Goal: Task Accomplishment & Management: Use online tool/utility

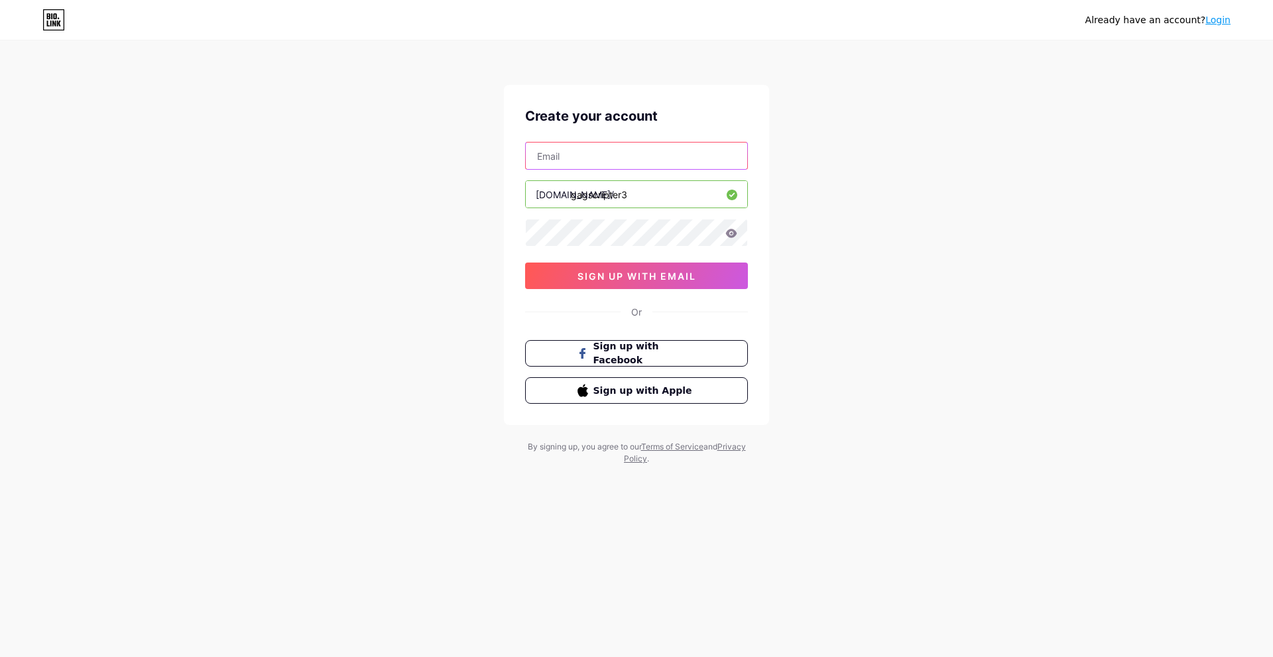
click at [591, 162] on input "text" at bounding box center [636, 156] width 221 height 27
click at [592, 157] on input "jacob.blits+6@gmail.com" at bounding box center [636, 156] width 221 height 27
click at [614, 286] on button "sign up with email" at bounding box center [636, 276] width 223 height 27
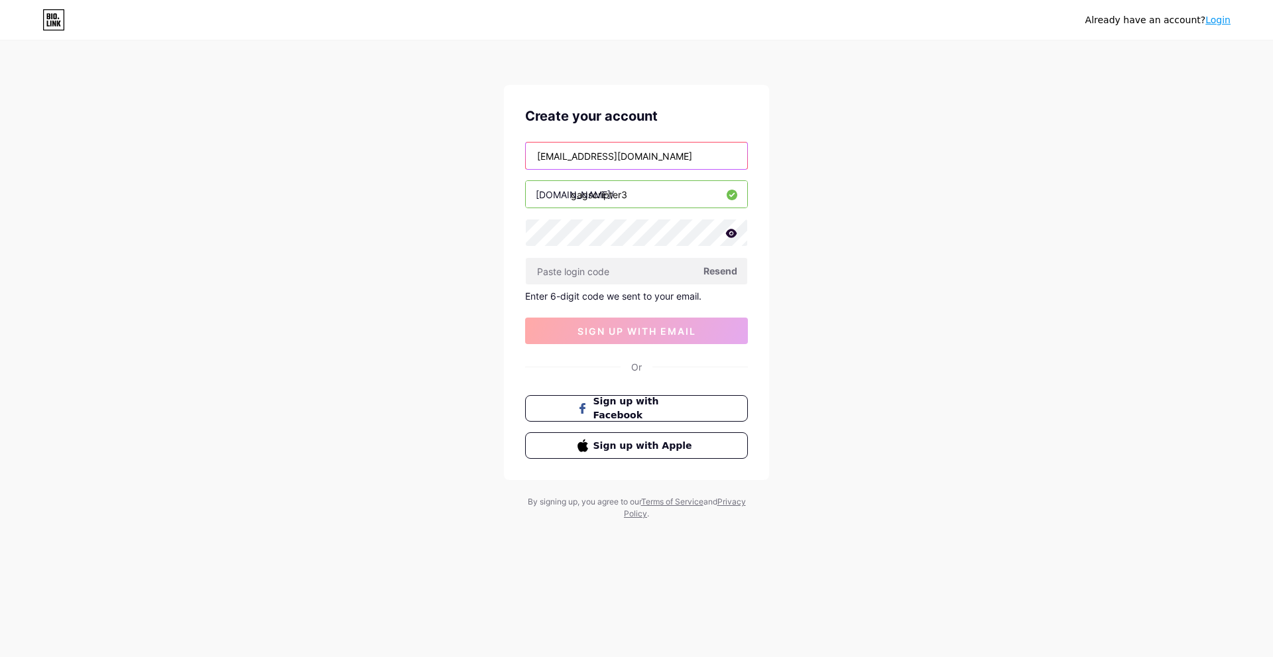
drag, startPoint x: 653, startPoint y: 156, endPoint x: 463, endPoint y: 135, distance: 190.8
click at [463, 135] on div "Already have an account? Login Create your account jacob.blits@gmail.com bio.li…" at bounding box center [636, 281] width 1273 height 562
type input "hoteboy02@gmail.com"
click at [709, 267] on span "Resend" at bounding box center [720, 271] width 34 height 14
paste input "786755"
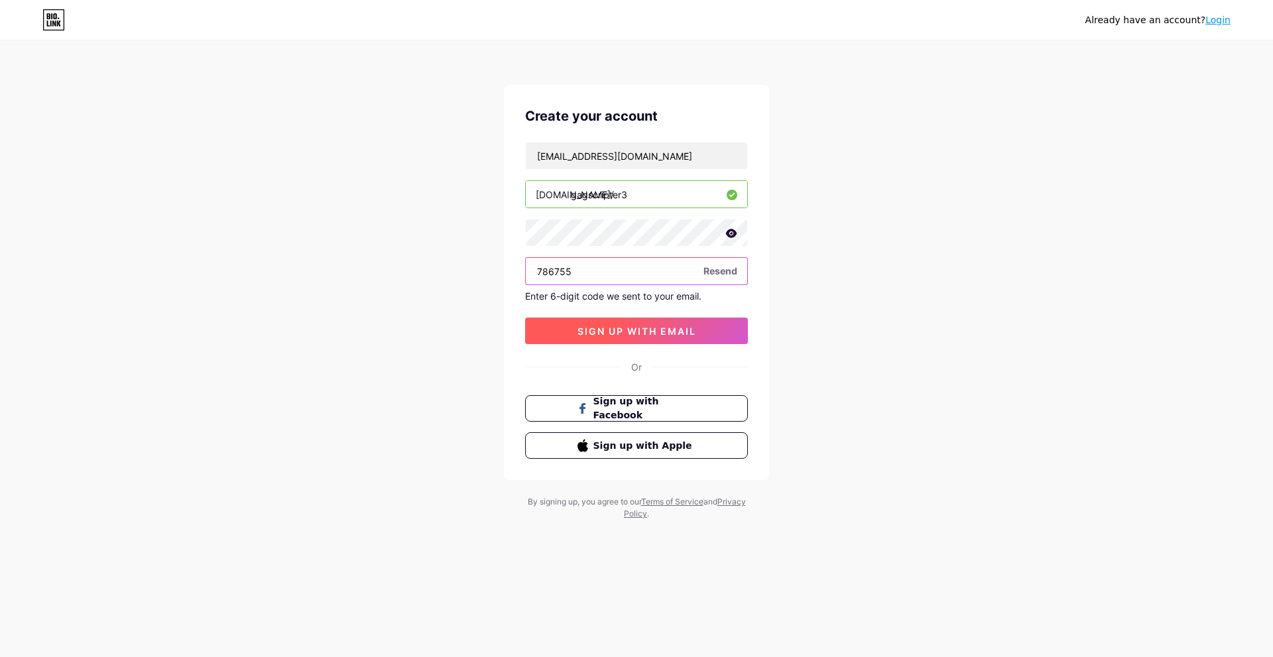
type input "786755"
click at [584, 335] on span "sign up with email" at bounding box center [636, 330] width 119 height 11
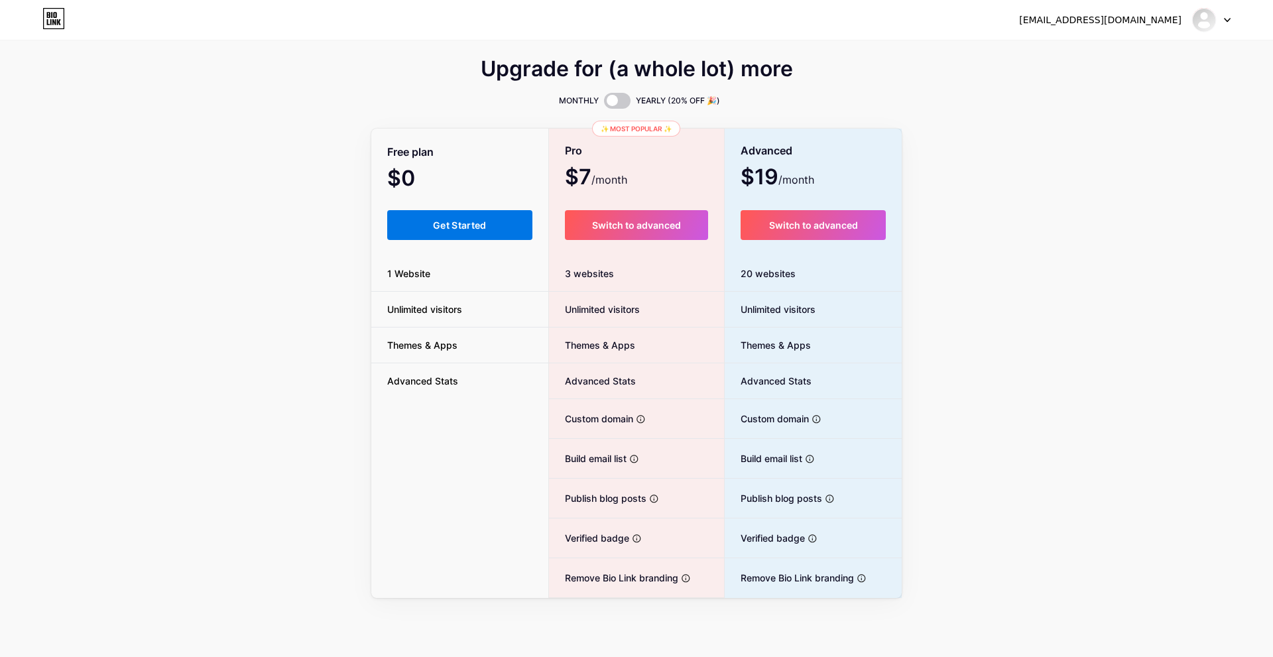
click at [434, 227] on span "Get Started" at bounding box center [460, 224] width 54 height 11
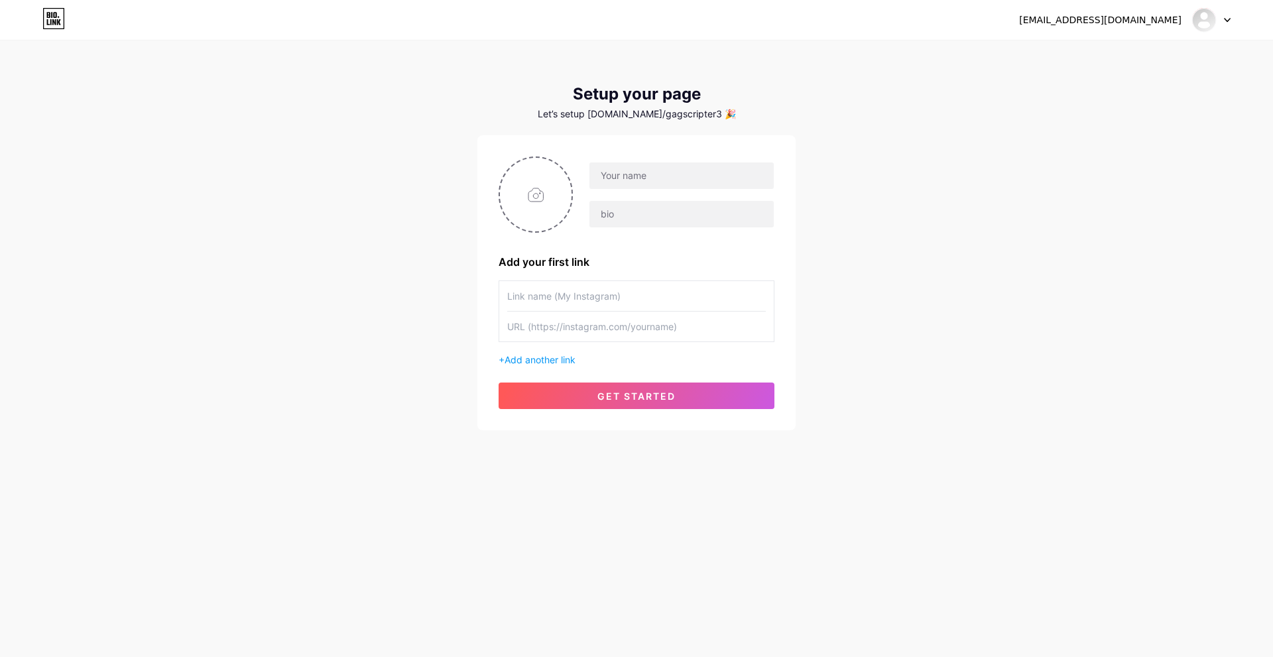
click at [571, 295] on input "text" at bounding box center [636, 296] width 259 height 30
click at [639, 176] on input "text" at bounding box center [681, 175] width 184 height 27
type input "Grow A Garden"
click at [657, 227] on input "text" at bounding box center [681, 214] width 184 height 27
type input "S"
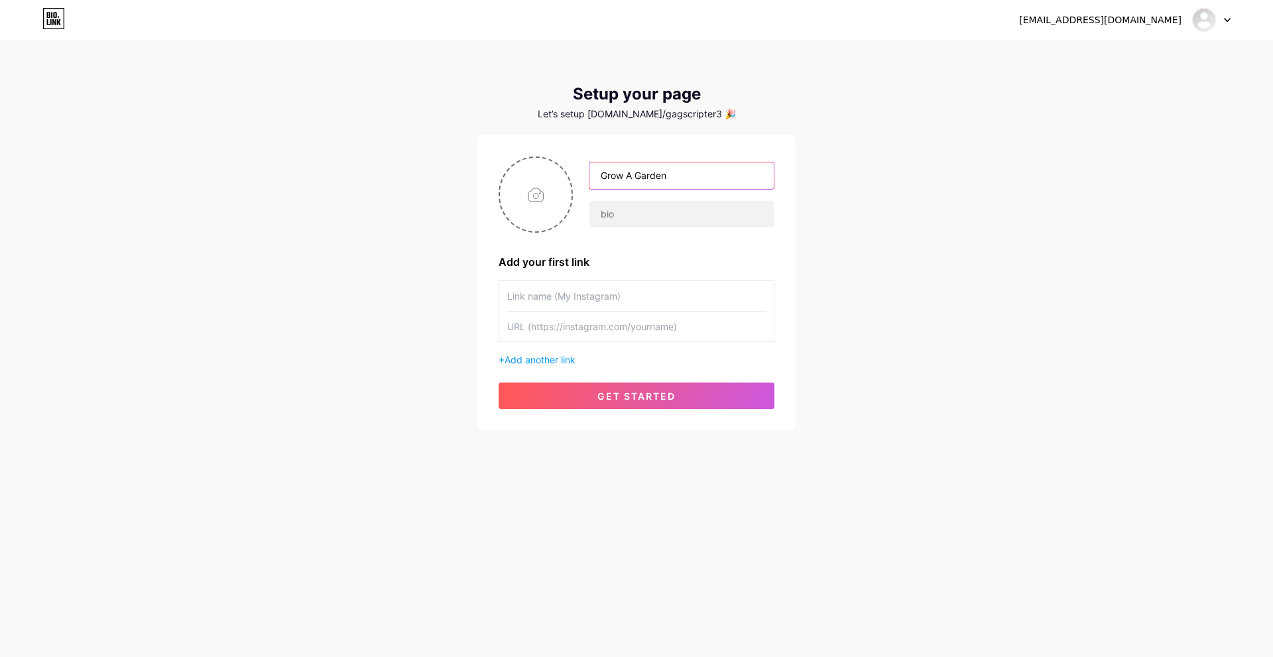
drag, startPoint x: 694, startPoint y: 173, endPoint x: 497, endPoint y: 154, distance: 197.8
click at [497, 154] on div "Grow A Garden Add your first link + Add another link get started" at bounding box center [636, 282] width 318 height 295
type input "gagscripter3"
click at [569, 296] on input "text" at bounding box center [636, 296] width 259 height 30
click at [526, 208] on input "file" at bounding box center [536, 195] width 72 height 74
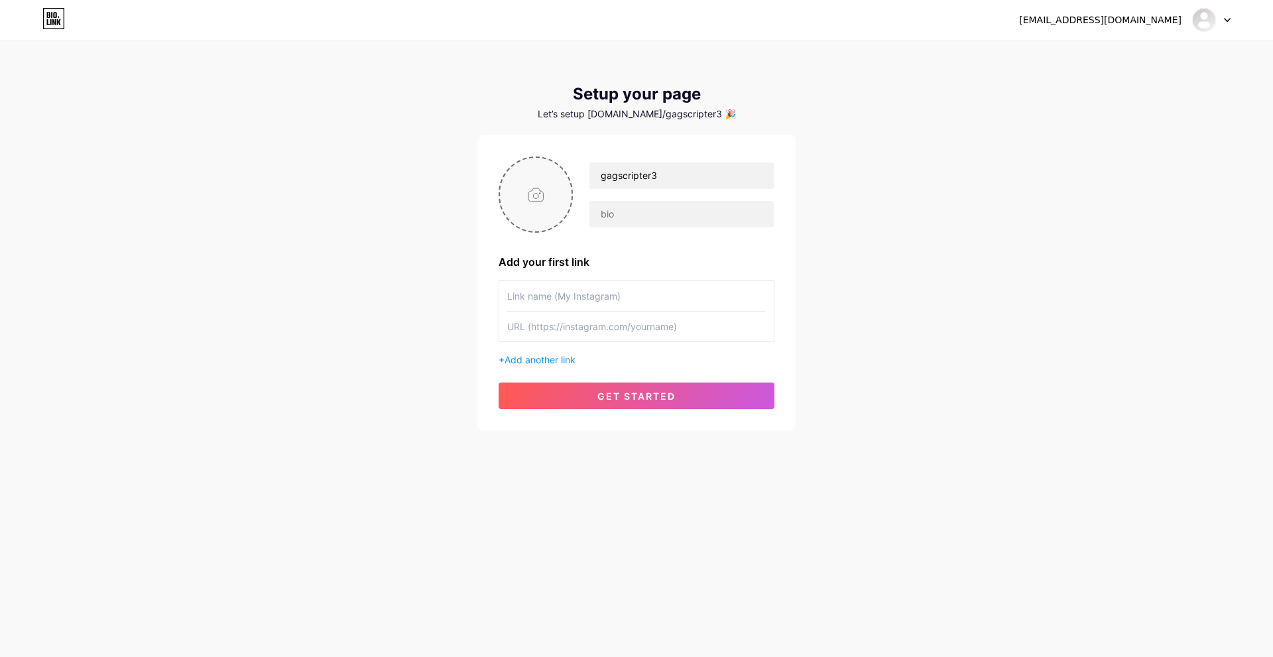
type input "C:\fakepath\ssstt.io_gagscripter3.webp"
click at [534, 304] on input "text" at bounding box center [636, 296] width 259 height 30
paste input "SCRIPT TUTORIAL! - READ HERE FIRST!"
type input "SCRIPT TUTORIAL! - READ HERE FIRST!"
click at [540, 324] on input "text" at bounding box center [636, 327] width 259 height 30
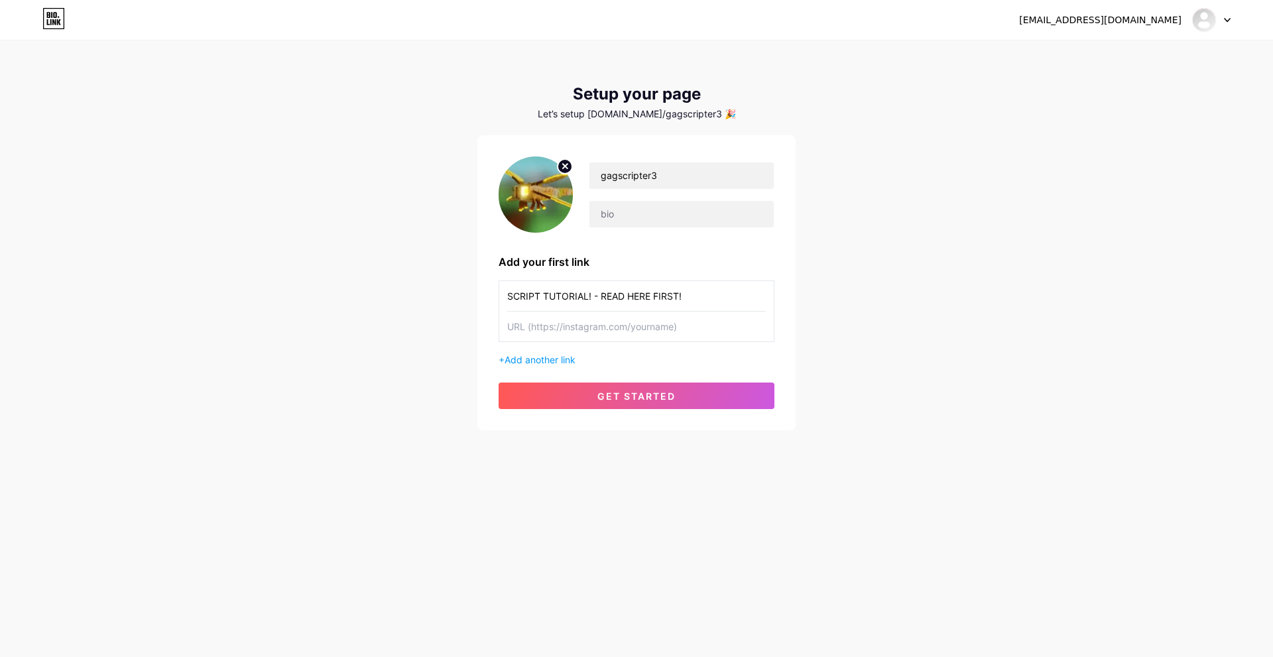
paste input "[URL][DOMAIN_NAME]"
type input "[URL][DOMAIN_NAME]"
click at [516, 360] on span "Add another link" at bounding box center [539, 359] width 71 height 11
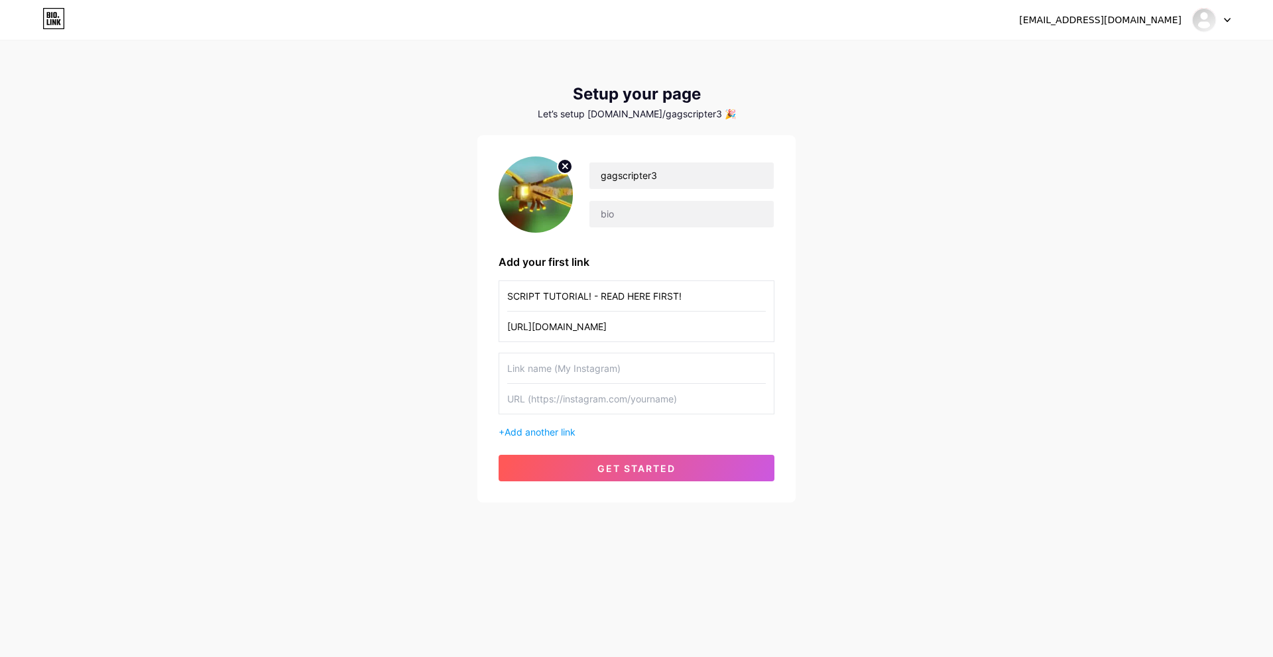
click at [589, 359] on input "text" at bounding box center [636, 368] width 259 height 30
paste input "KRNL OFFICIAL WEBSITE"
click at [516, 371] on input "KRNL OFFICIAL WEBSITE" at bounding box center [636, 368] width 259 height 30
click at [683, 371] on input "DELTA OFFICIAL WEBSITE" at bounding box center [636, 368] width 259 height 30
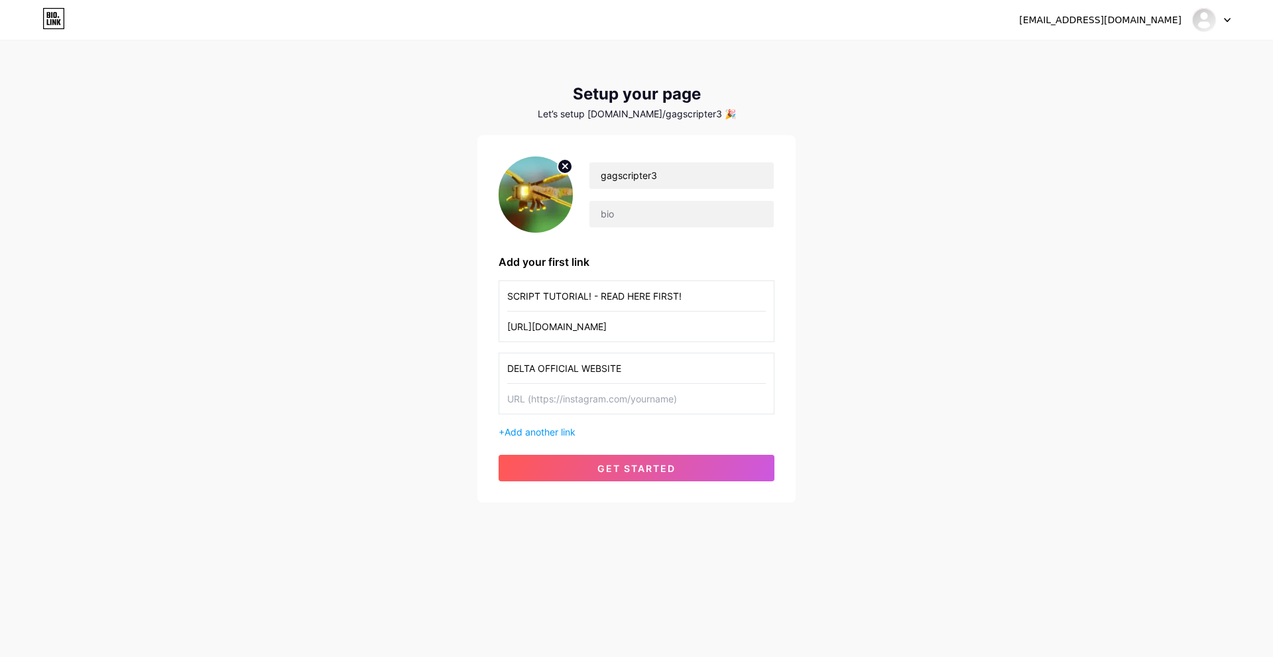
type input "DELTA OFFICIAL WEBSITE"
click at [575, 398] on input "text" at bounding box center [636, 399] width 259 height 30
paste input "[URL][DOMAIN_NAME]"
type input "[URL][DOMAIN_NAME]"
click at [541, 418] on div "SCRIPT TUTORIAL! - READ HERE FIRST! https://pastebin.com/GJGPp2yP DELTA OFFICIA…" at bounding box center [637, 359] width 276 height 158
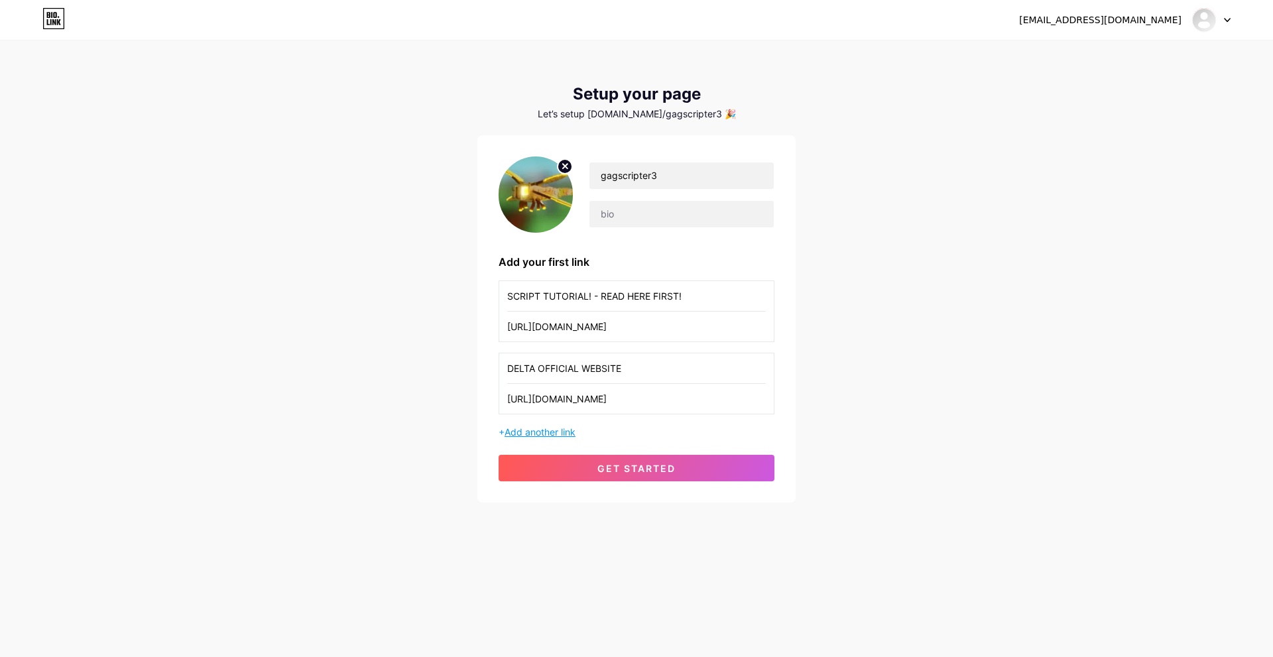
click at [532, 428] on span "Add another link" at bounding box center [539, 431] width 71 height 11
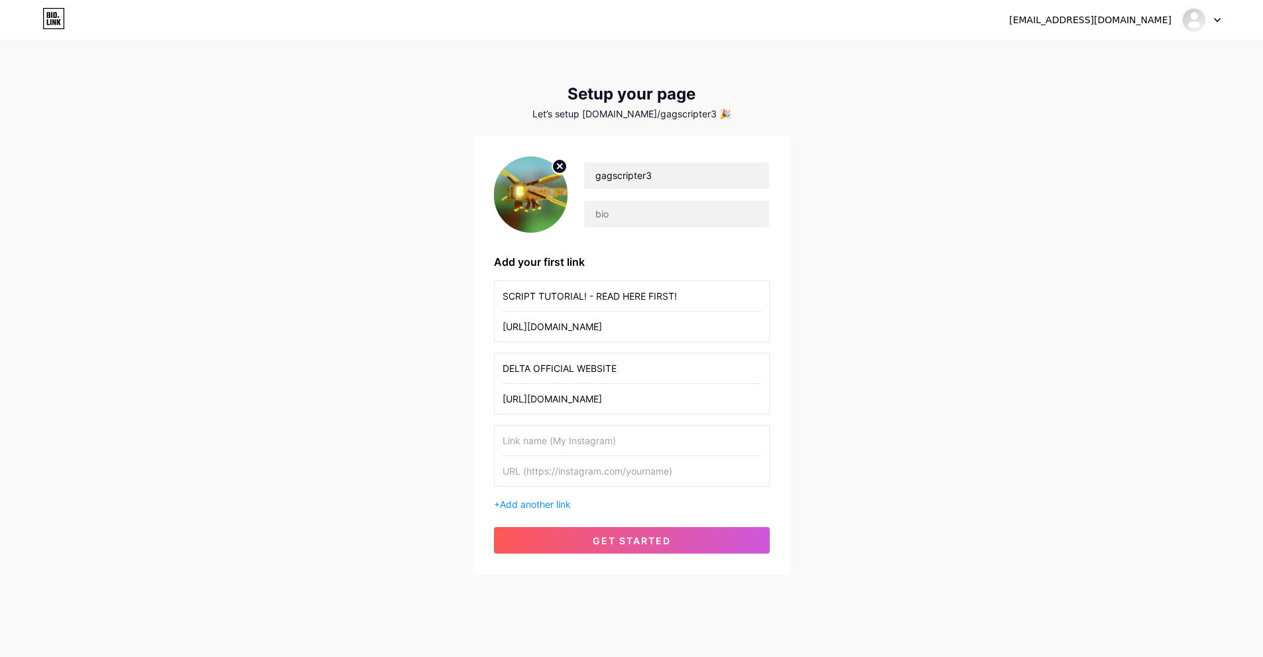
click at [545, 436] on input "text" at bounding box center [631, 441] width 259 height 30
paste input "HOW TO GET KEY - DELTA"
type input "HOW TO GET KEY - DELTA"
click at [540, 479] on input "text" at bounding box center [631, 471] width 259 height 30
paste input "[URL][DOMAIN_NAME]"
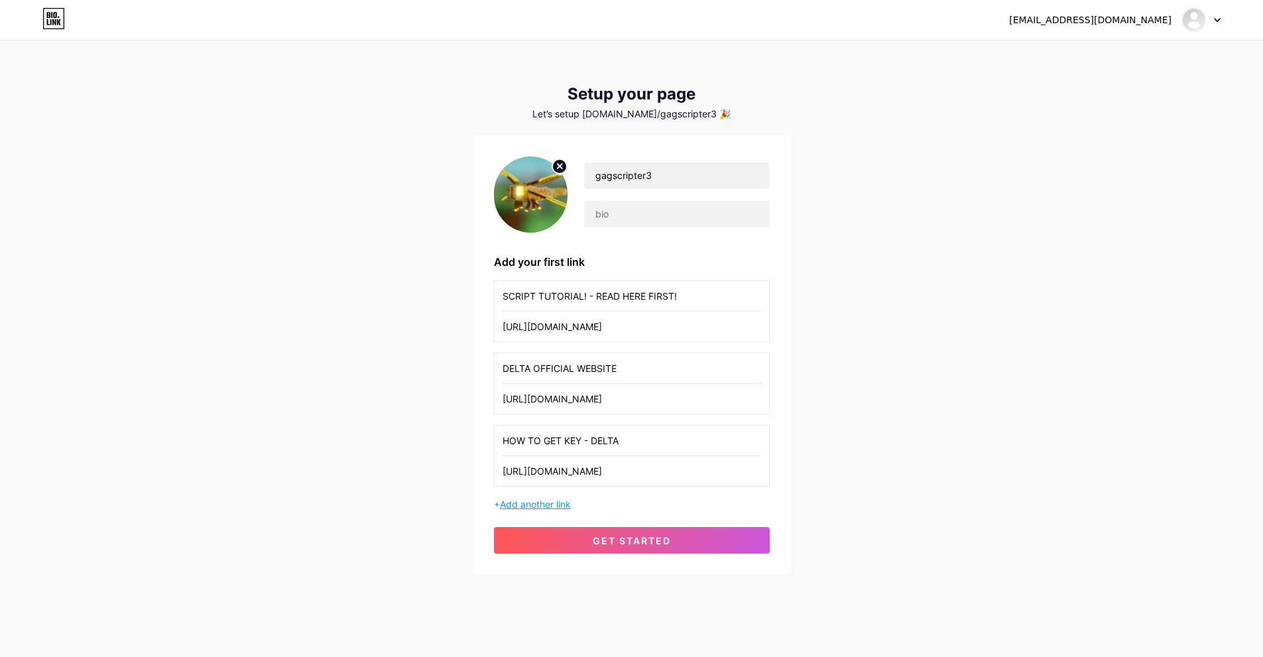
type input "[URL][DOMAIN_NAME]"
click at [530, 508] on span "Add another link" at bounding box center [535, 504] width 71 height 11
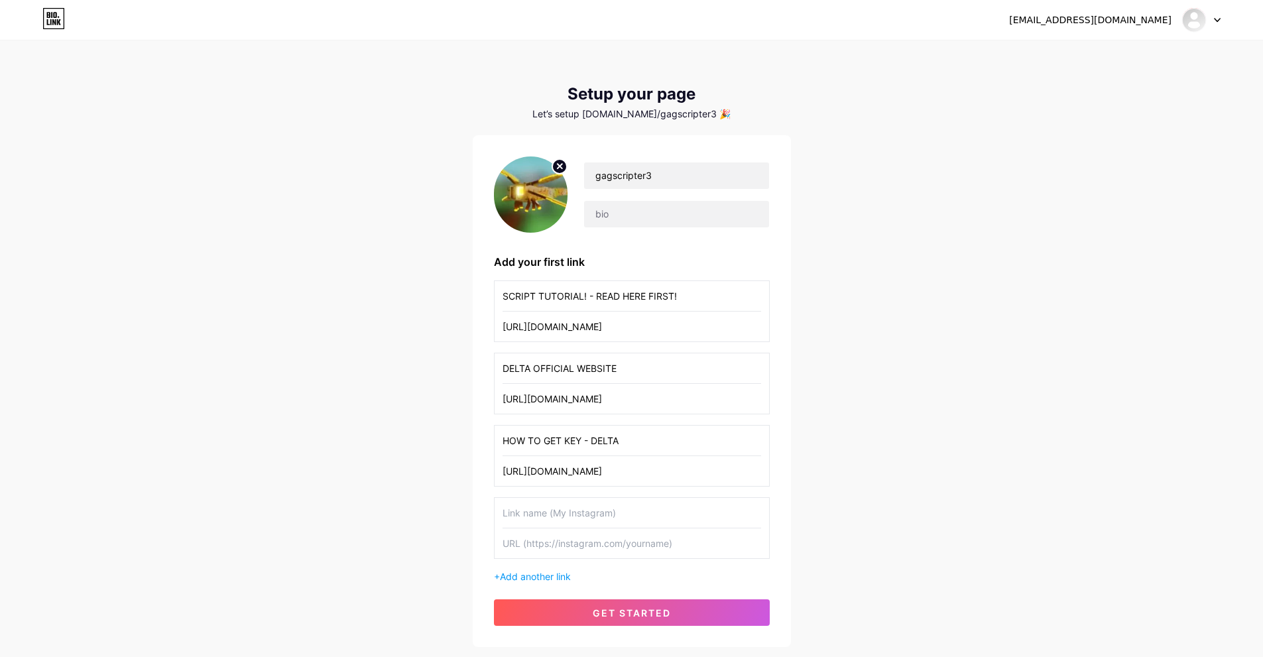
click at [572, 522] on input "text" at bounding box center [631, 513] width 259 height 30
paste input "KRNL OFFICIAL WEBSITE"
type input "KRNL OFFICIAL WEBSITE"
click at [522, 537] on input "text" at bounding box center [631, 543] width 259 height 30
paste input "[URL][DOMAIN_NAME]"
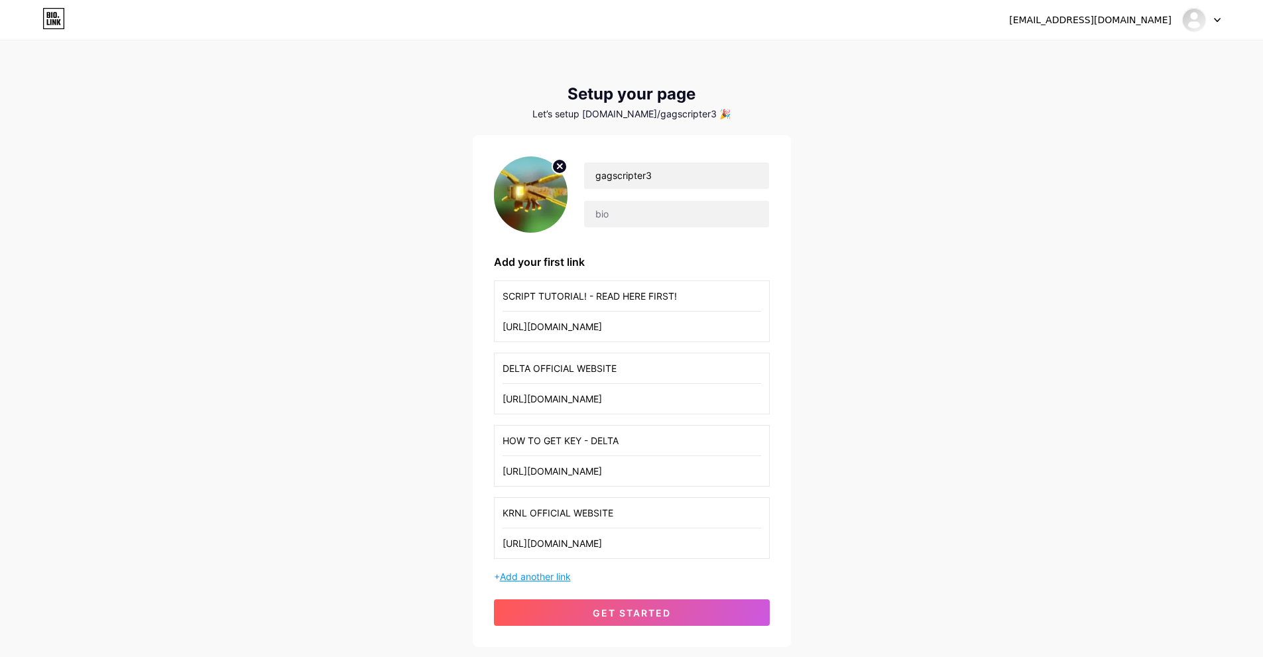
type input "[URL][DOMAIN_NAME]"
click at [528, 572] on span "Add another link" at bounding box center [535, 576] width 71 height 11
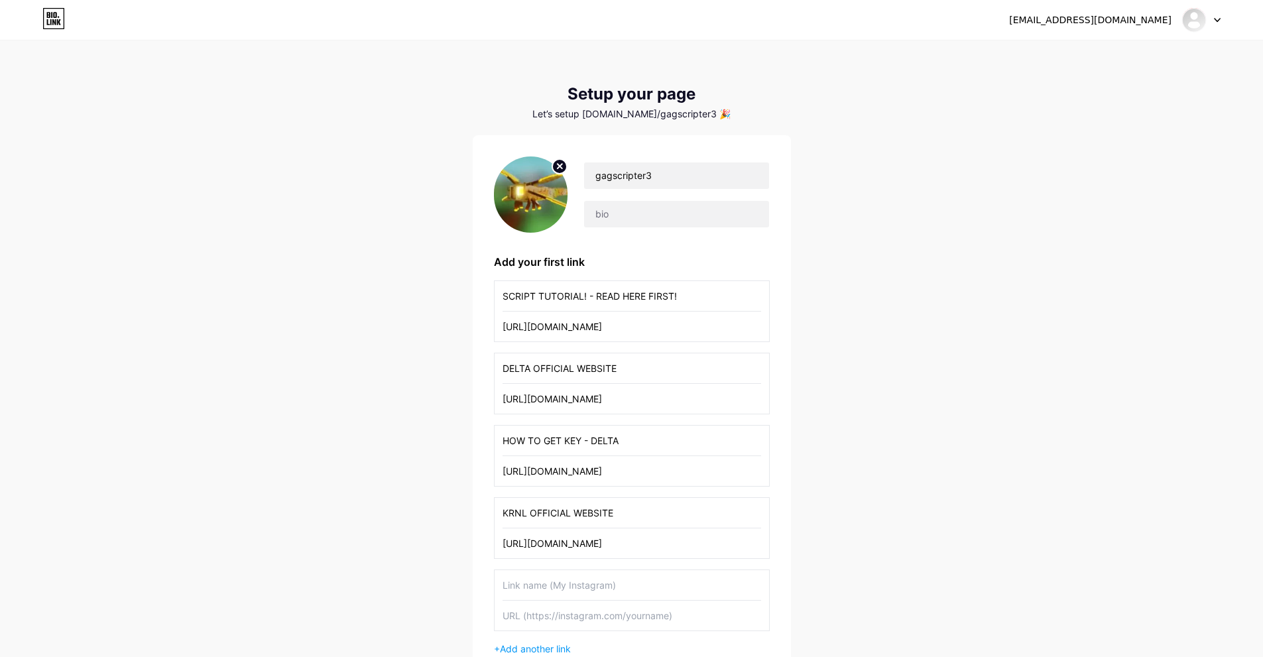
click at [542, 592] on input "text" at bounding box center [631, 585] width 259 height 30
paste input "My Roblox Profile! (If you add me I can give free pets like raccoons)"
type input "My Roblox Profile! (If you add me I can give free pets like raccoons)"
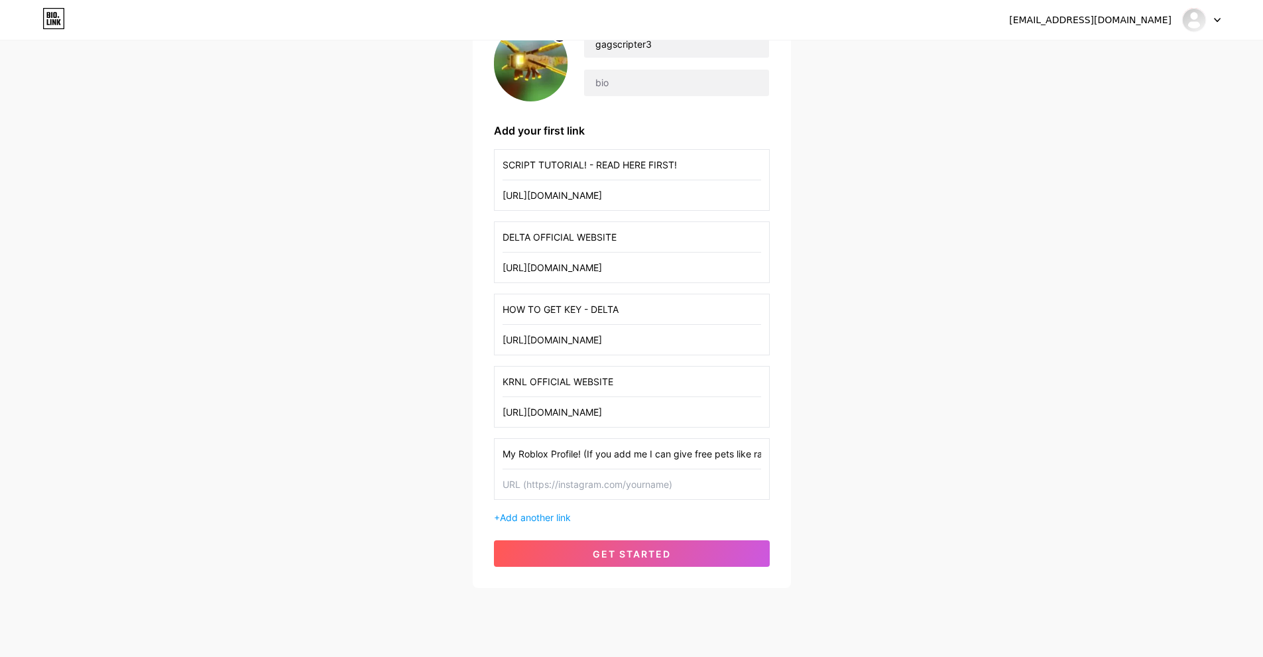
scroll to position [132, 0]
click at [546, 481] on input "text" at bounding box center [631, 484] width 259 height 30
paste input "https://h1.nu/1bgqx"
type input "https://h1.nu/1bgqx"
click at [568, 550] on button "get started" at bounding box center [632, 553] width 276 height 27
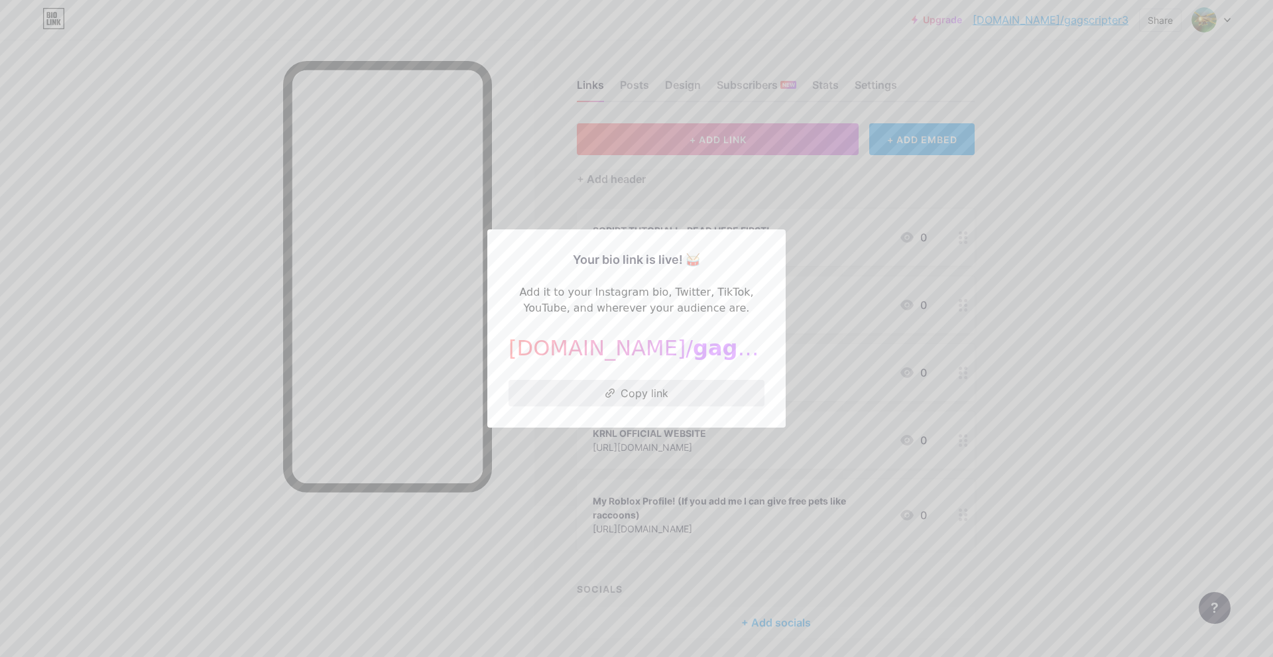
click at [649, 396] on button "Copy link" at bounding box center [636, 393] width 256 height 27
click at [562, 485] on div at bounding box center [636, 328] width 1273 height 657
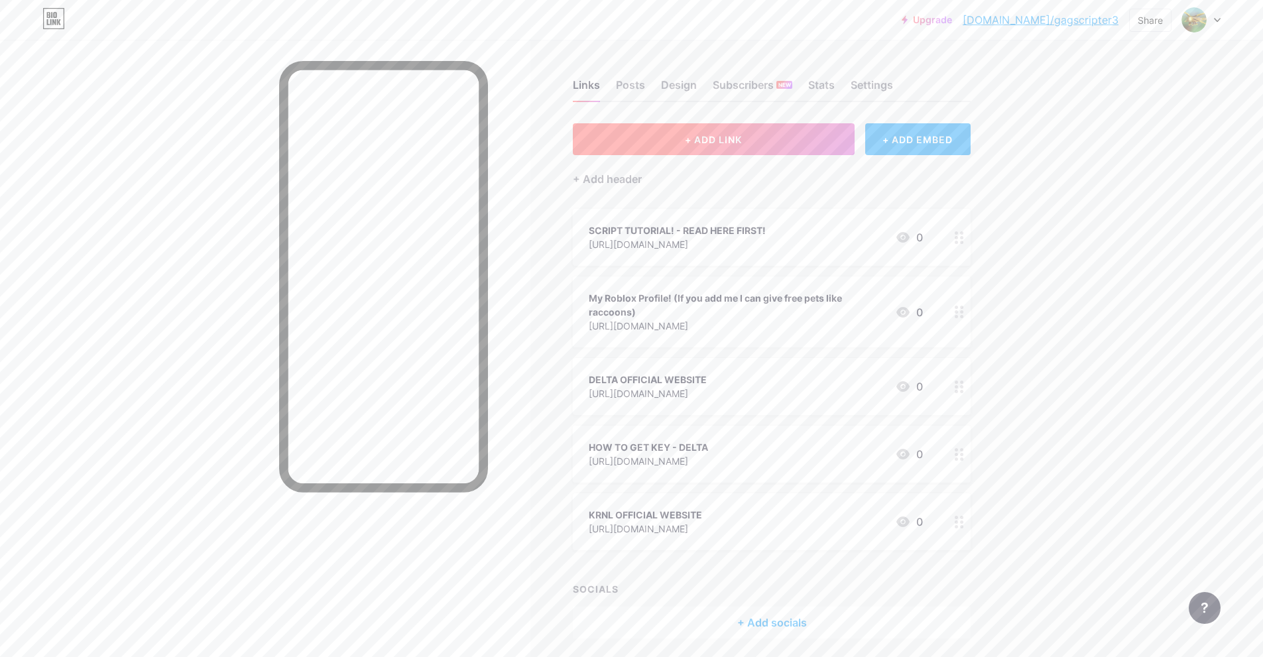
click at [770, 133] on button "+ ADD LINK" at bounding box center [714, 139] width 282 height 32
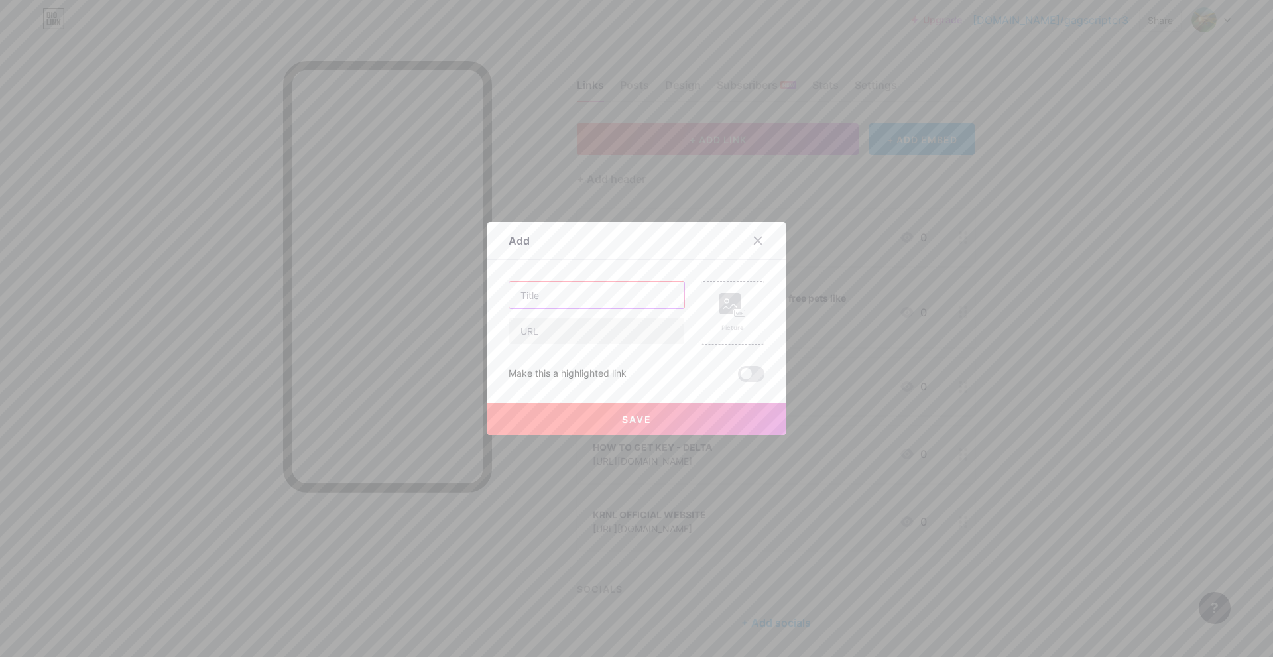
click at [569, 293] on input "text" at bounding box center [596, 295] width 175 height 27
type input "Click Here For Script!"
click at [740, 363] on div "Click Here For Script! Picture Make this a highlighted link Save" at bounding box center [636, 331] width 256 height 101
click at [742, 377] on span at bounding box center [751, 374] width 27 height 16
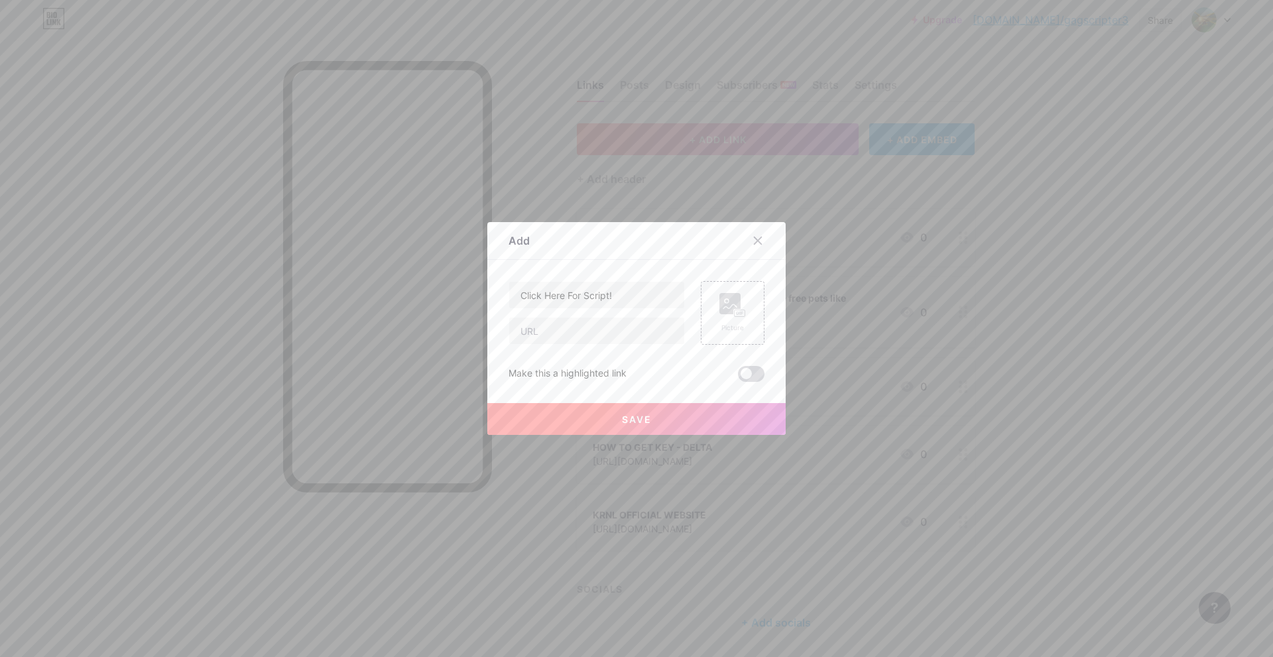
click at [738, 377] on input "checkbox" at bounding box center [738, 377] width 0 height 0
click at [573, 328] on input "text" at bounding box center [596, 331] width 175 height 27
paste input "[URL][DOMAIN_NAME]"
type input "[URL][DOMAIN_NAME]"
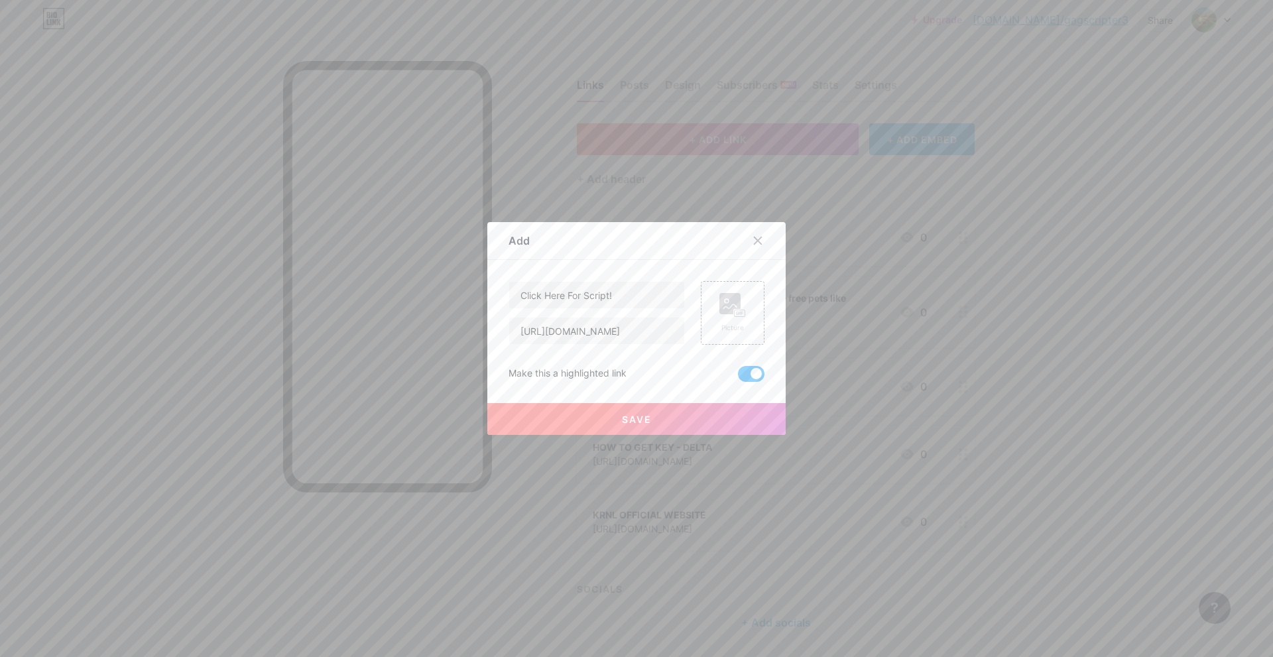
click at [572, 415] on button "Save" at bounding box center [636, 419] width 298 height 32
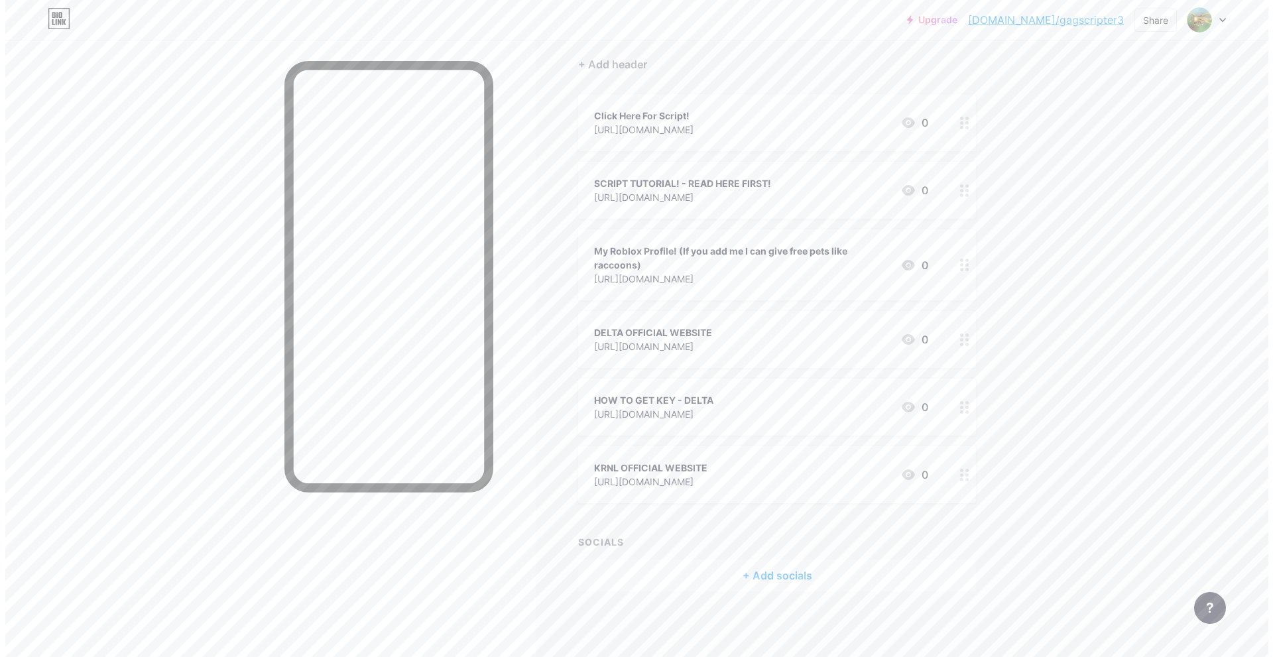
scroll to position [0, 0]
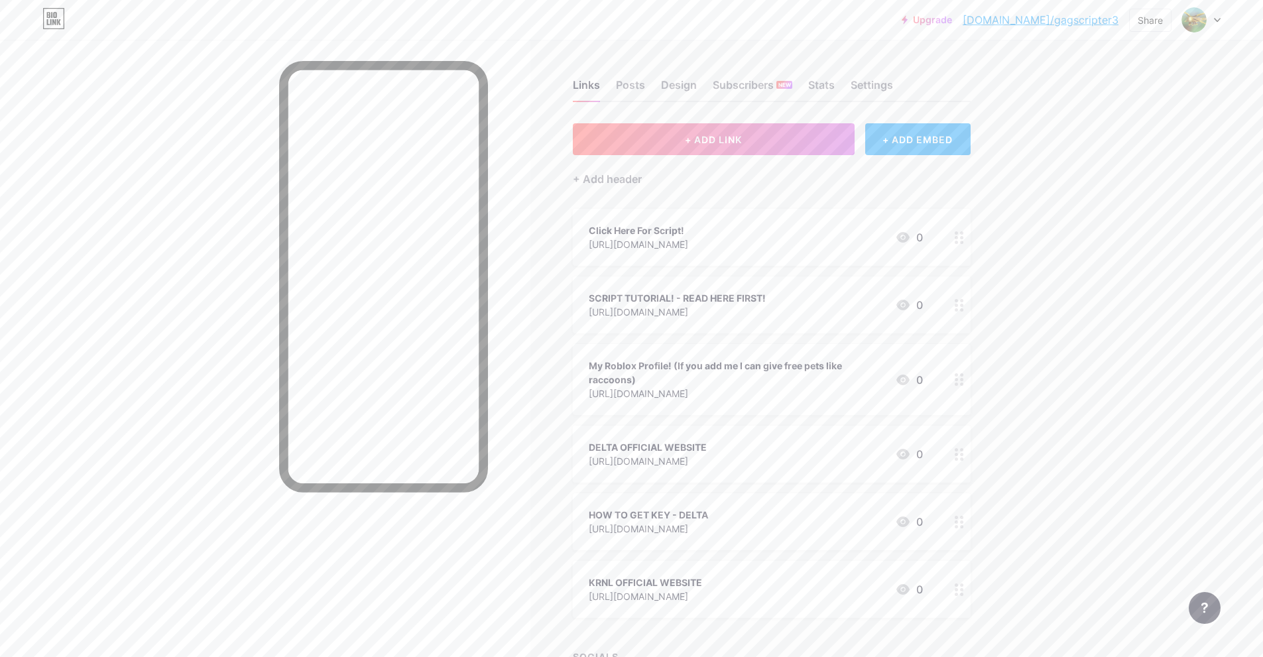
click at [1084, 21] on link "[DOMAIN_NAME]/gagscripter3" at bounding box center [1041, 20] width 156 height 16
click at [884, 374] on div "My Roblox Profile! (If you add me I can give free pets like raccoons)" at bounding box center [737, 373] width 296 height 28
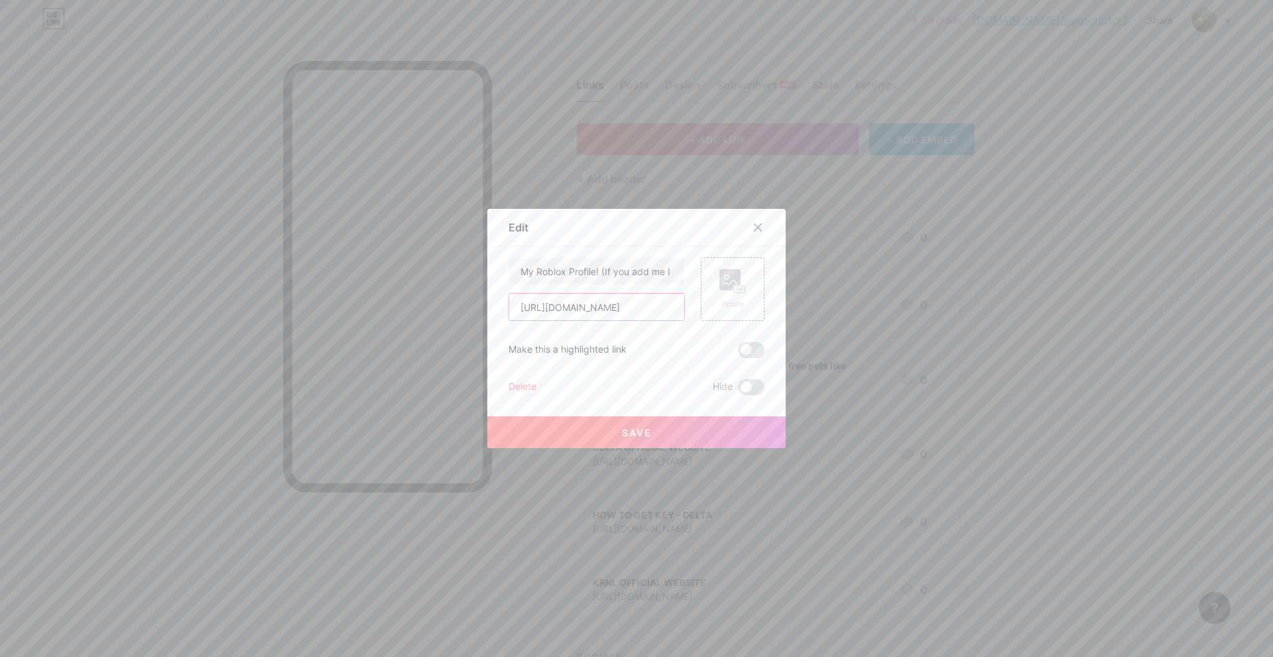
click at [588, 307] on input "https://h1.nu/1bgqx" at bounding box center [596, 307] width 175 height 27
paste input "r.oblox.re/users/8275487253/profile"
type input "[URL][DOMAIN_NAME]"
click at [622, 432] on span "Save" at bounding box center [637, 432] width 30 height 11
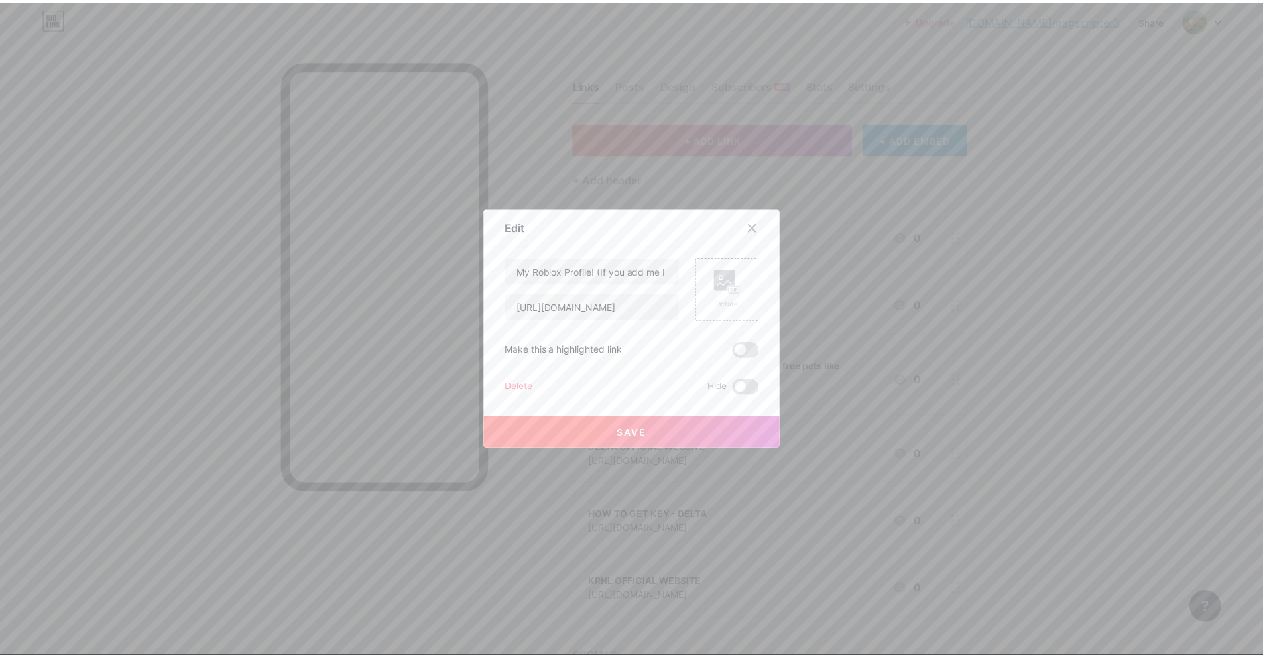
scroll to position [0, 0]
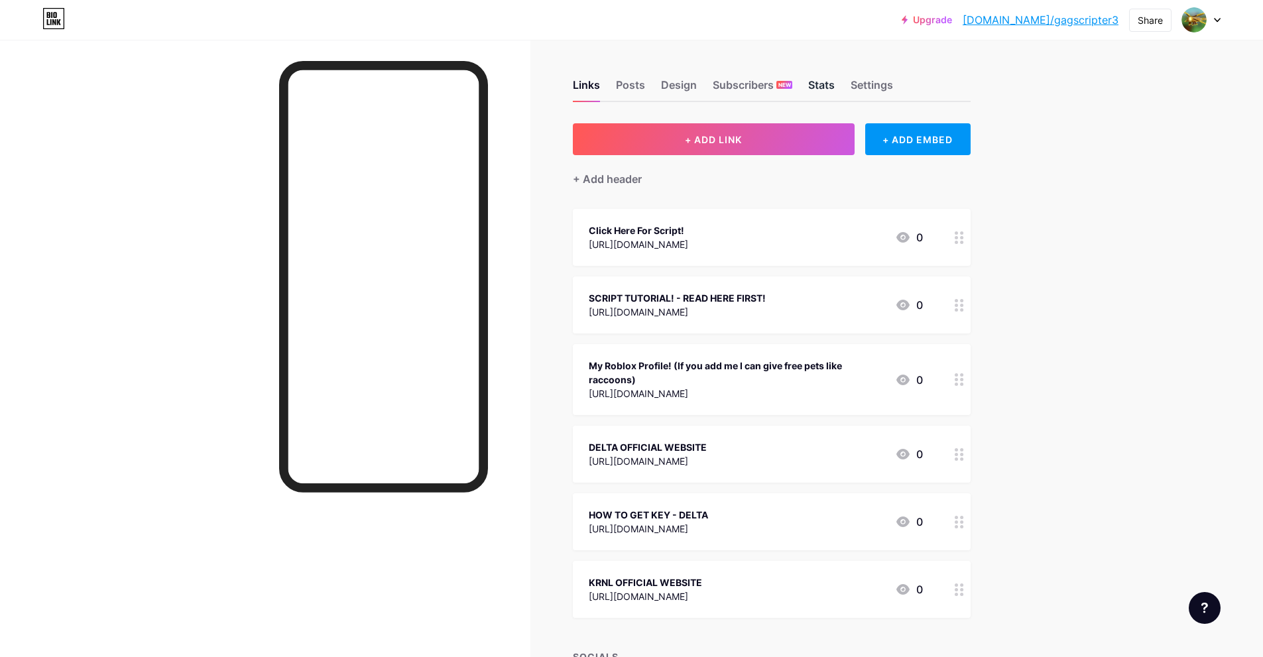
click at [818, 86] on div "Stats" at bounding box center [821, 89] width 27 height 24
